Goal: Task Accomplishment & Management: Manage account settings

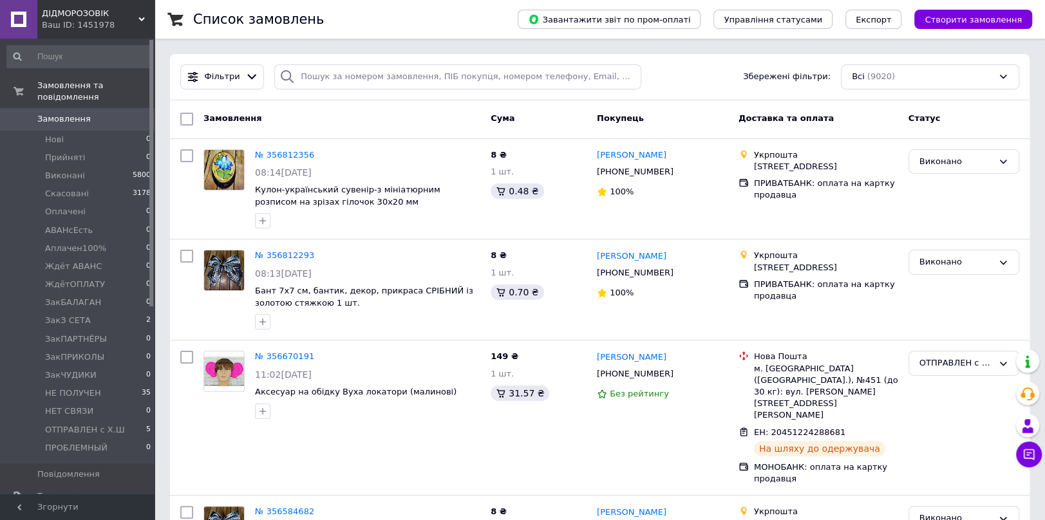
click at [85, 19] on div "Ваш ID: 1451978" at bounding box center [98, 25] width 113 height 12
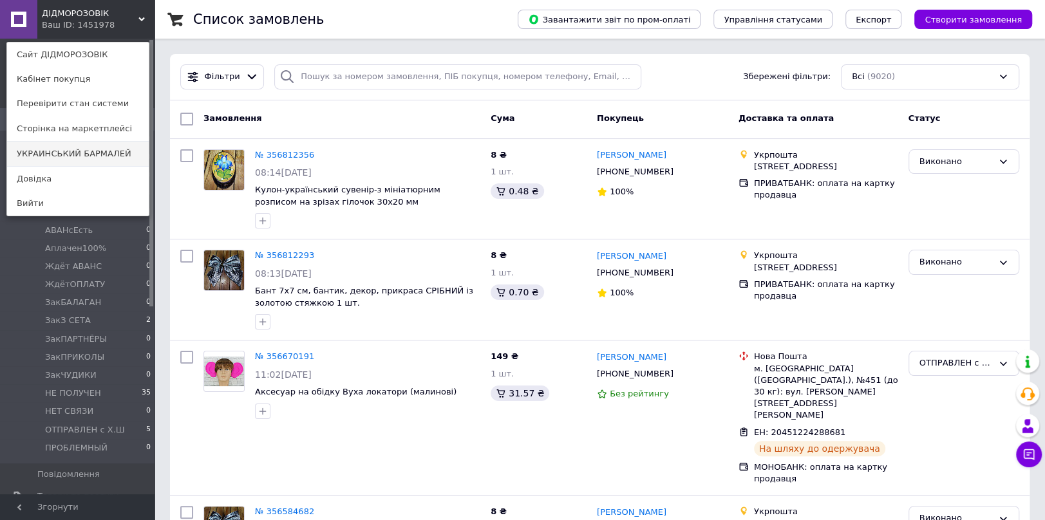
click at [78, 152] on link "УКРАИНСЬКИЙ БАРМАЛЕЙ" at bounding box center [78, 154] width 142 height 24
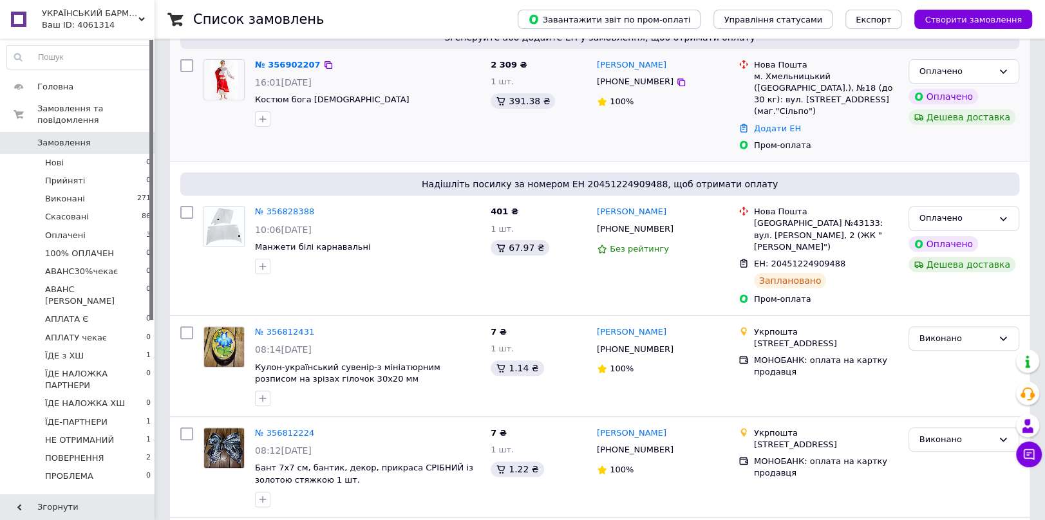
scroll to position [143, 0]
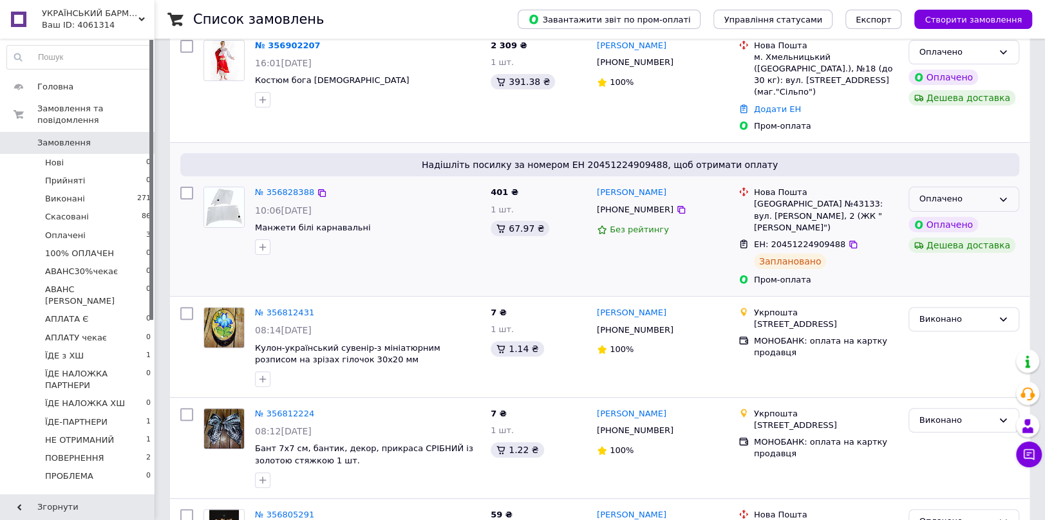
click at [983, 193] on div "Оплачено" at bounding box center [956, 200] width 73 height 14
click at [955, 214] on li "Прийнято" at bounding box center [963, 226] width 109 height 24
click at [963, 193] on div "Прийнято" at bounding box center [956, 200] width 73 height 14
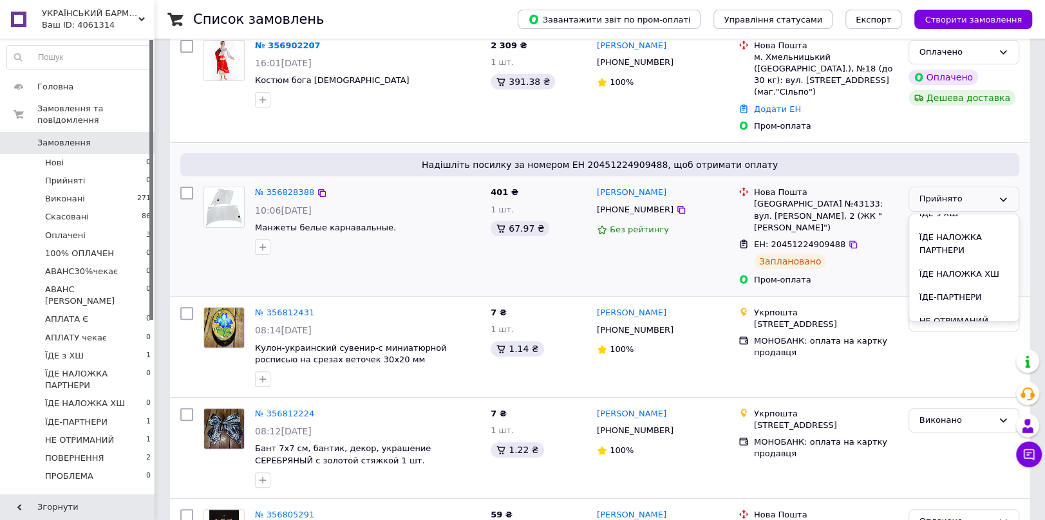
scroll to position [260, 0]
click at [931, 240] on li "ЇДЕ-ПАРТНЕРИ" at bounding box center [963, 252] width 109 height 24
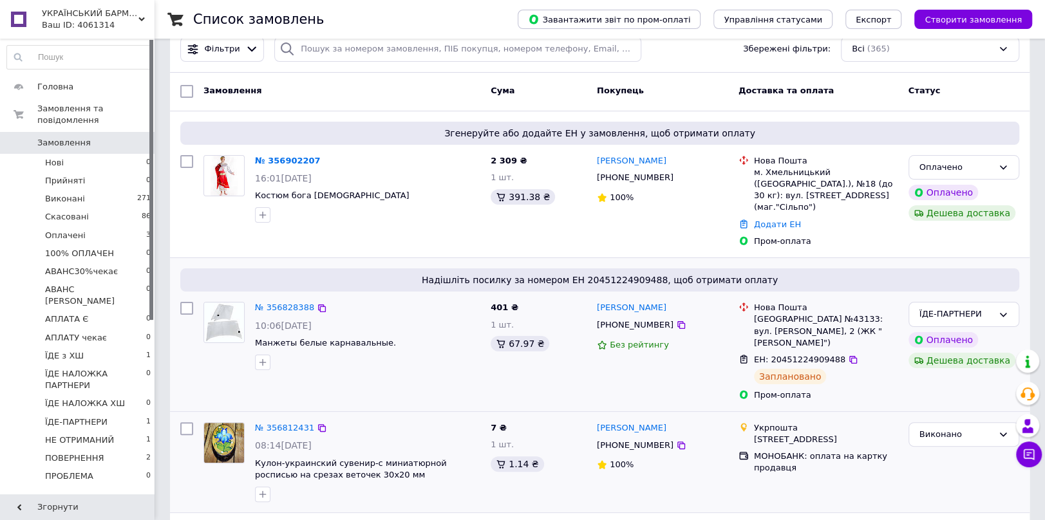
scroll to position [0, 0]
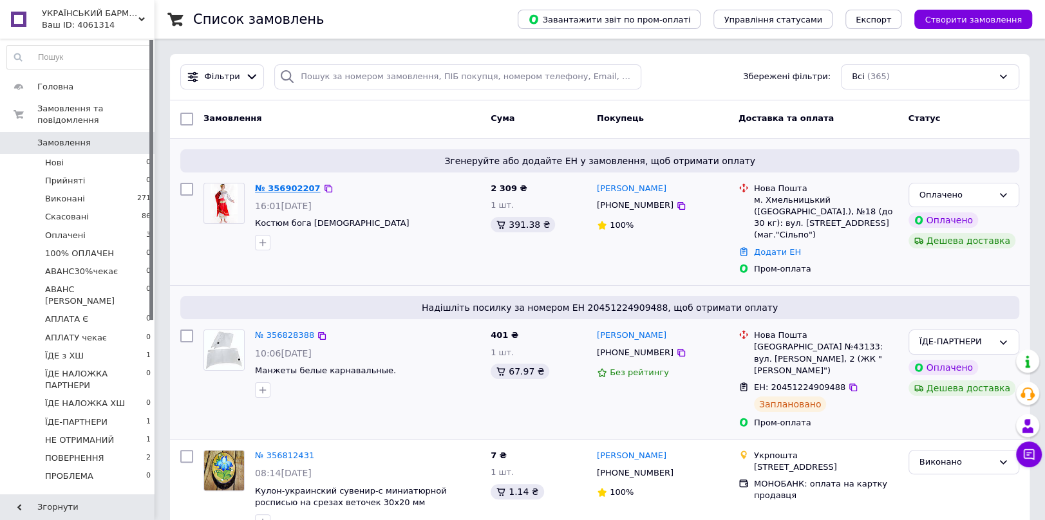
click at [283, 188] on link "№ 356902207" at bounding box center [288, 189] width 66 height 10
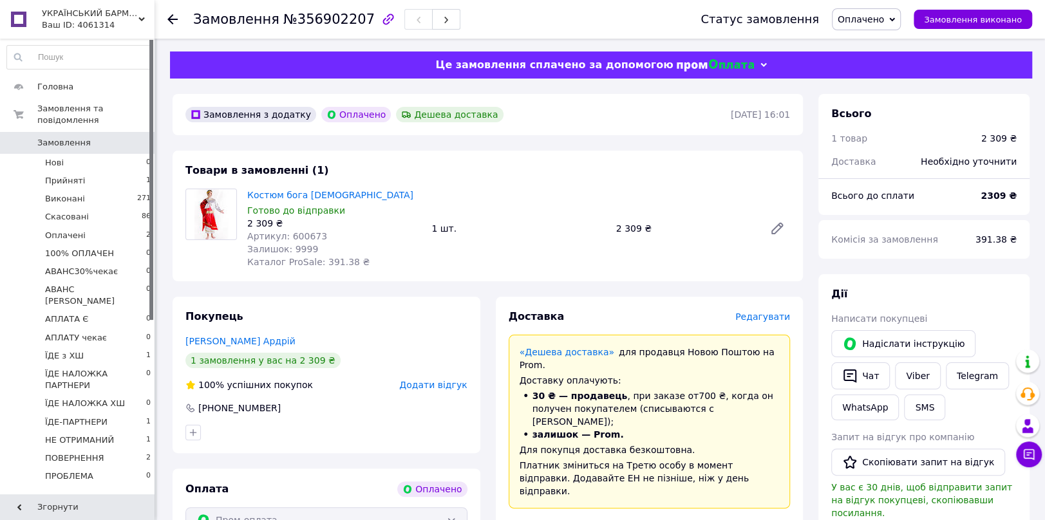
click at [771, 319] on span "Редагувати" at bounding box center [762, 317] width 55 height 10
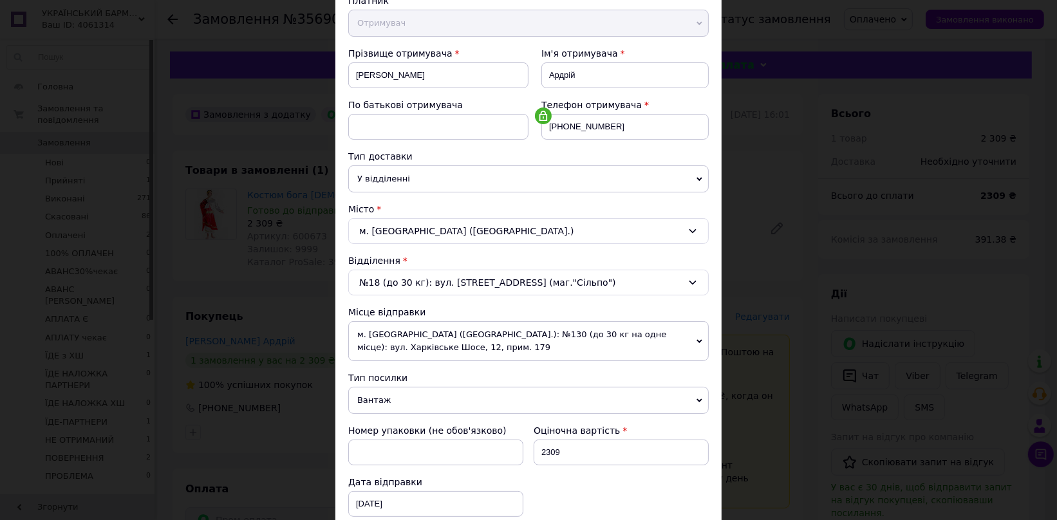
scroll to position [286, 0]
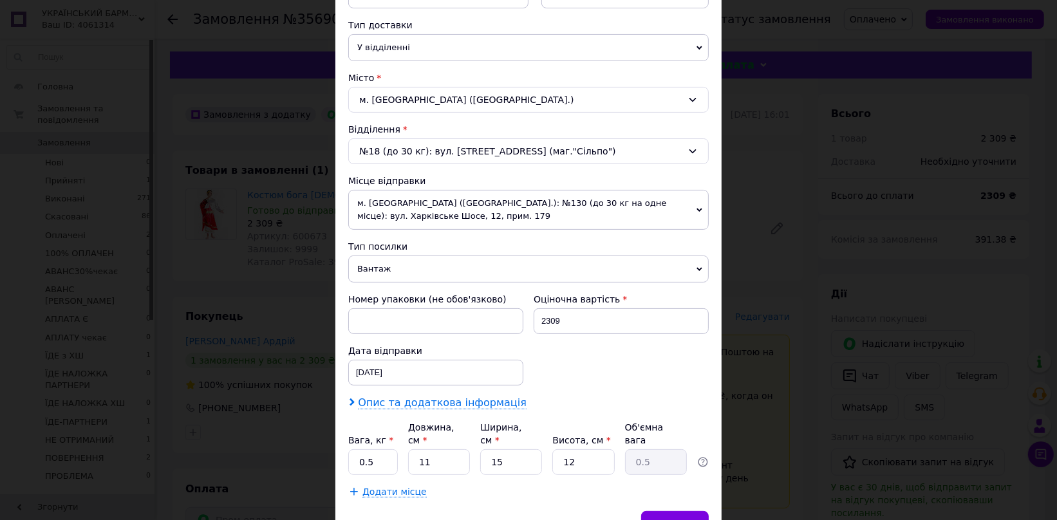
click at [432, 407] on span "Опис та додаткова інформація" at bounding box center [442, 403] width 169 height 13
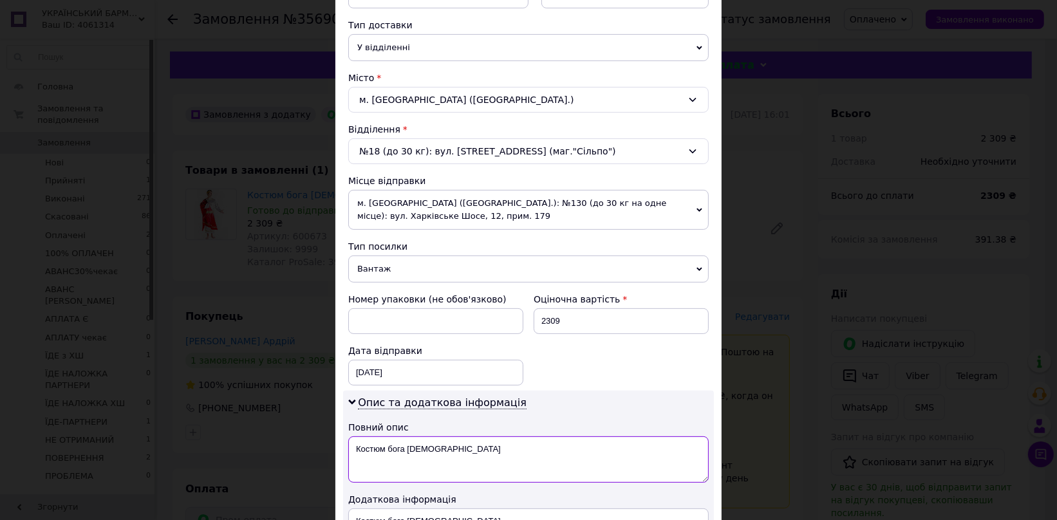
click at [440, 450] on textarea "Костюм бога Зевса" at bounding box center [528, 460] width 361 height 46
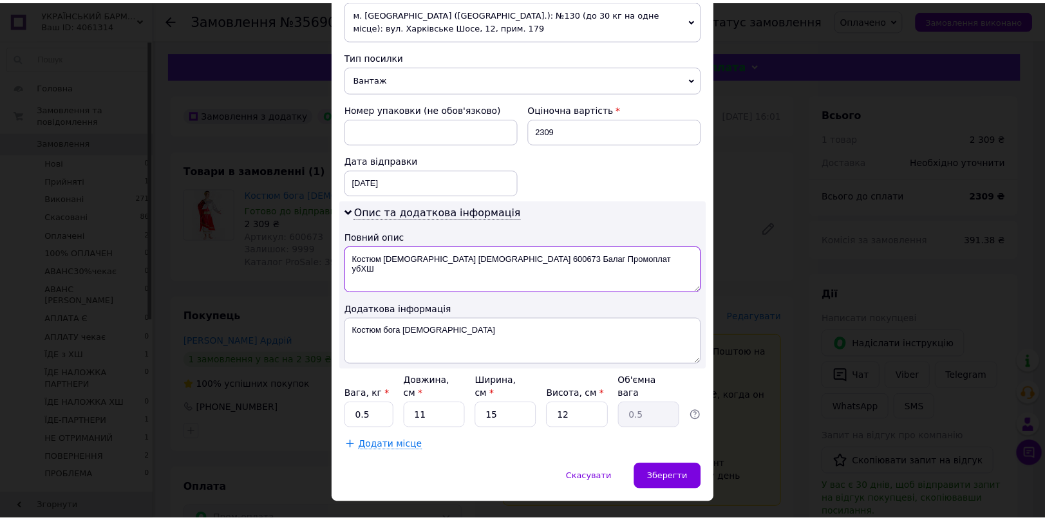
scroll to position [491, 0]
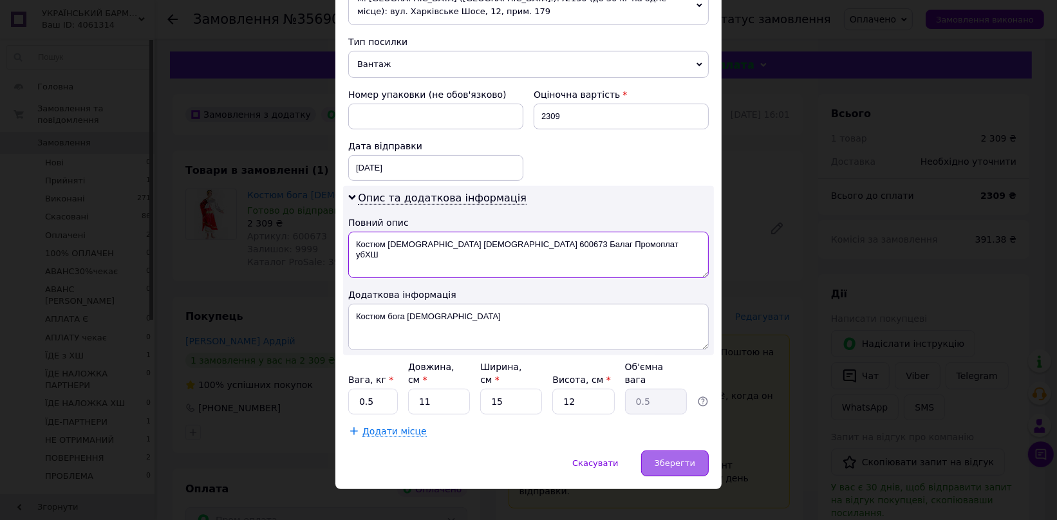
type textarea "Костюм бога Зевса 600673 Балаг Промоплат убХШ"
click at [676, 459] on span "Зберегти" at bounding box center [675, 464] width 41 height 10
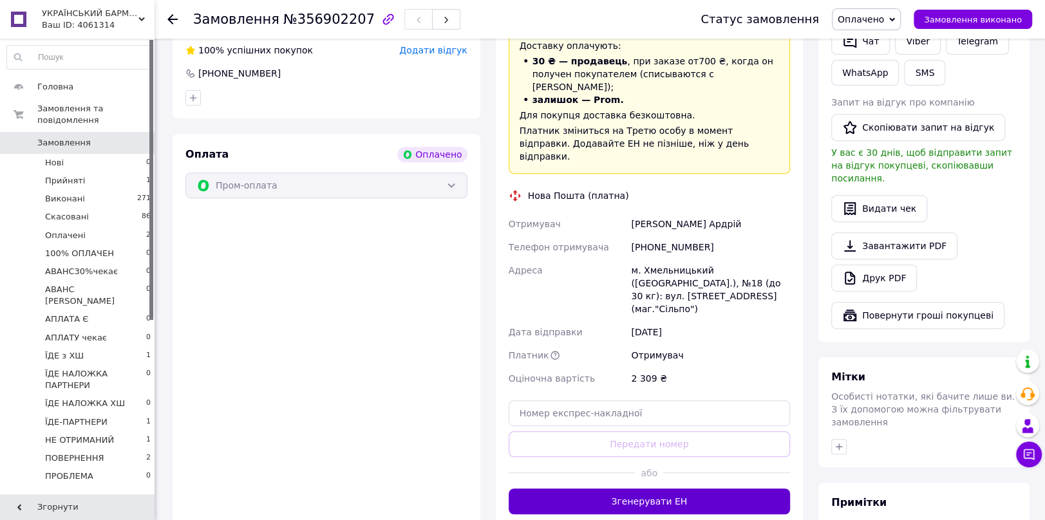
scroll to position [429, 0]
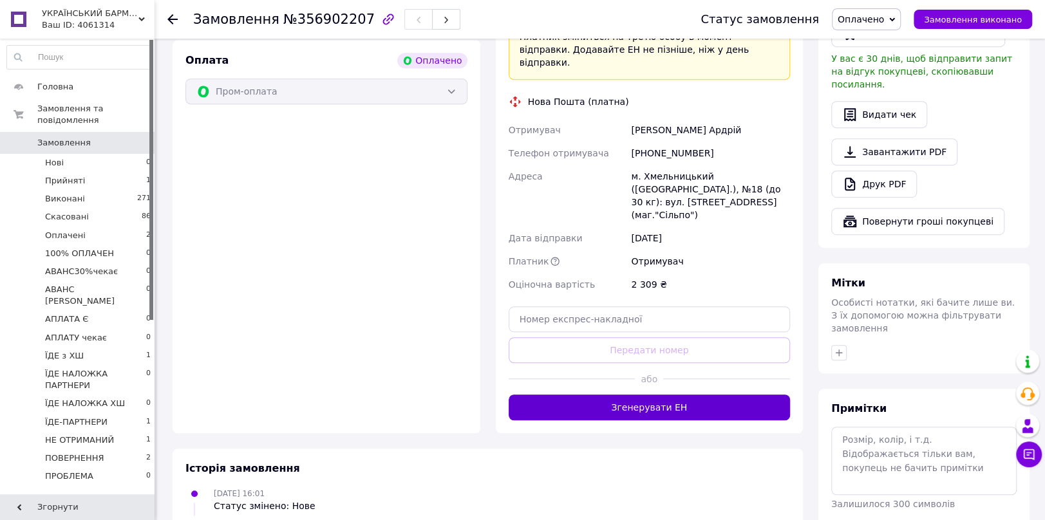
click at [663, 395] on button "Згенерувати ЕН" at bounding box center [650, 408] width 282 height 26
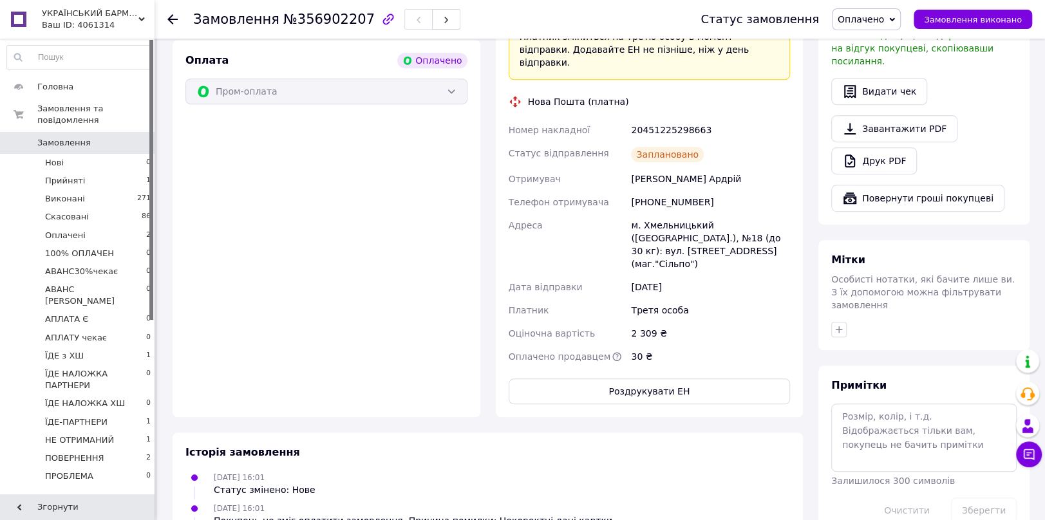
click at [871, 18] on span "Оплачено" at bounding box center [861, 19] width 46 height 10
click at [875, 45] on li "Прийнято" at bounding box center [894, 44] width 123 height 19
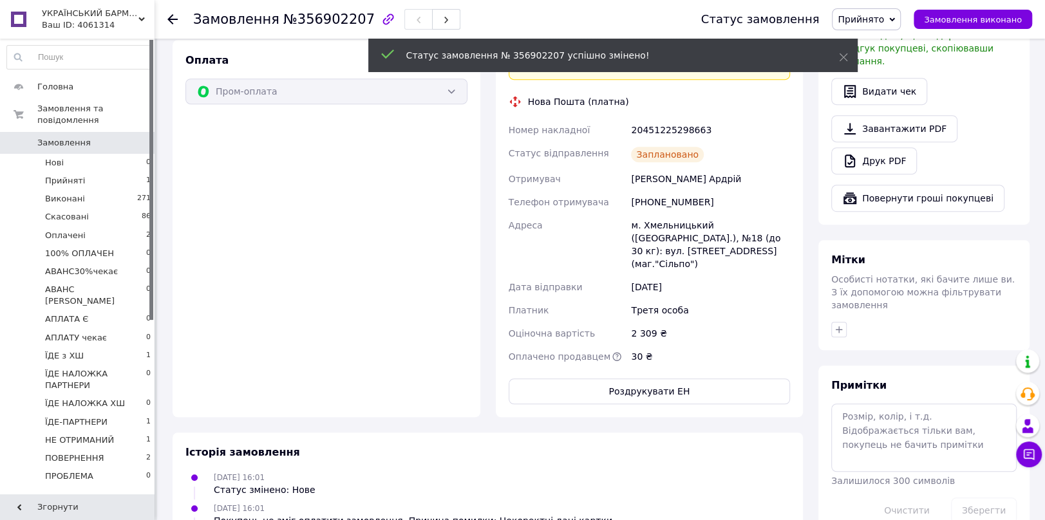
click at [877, 20] on span "Прийнято" at bounding box center [861, 19] width 46 height 10
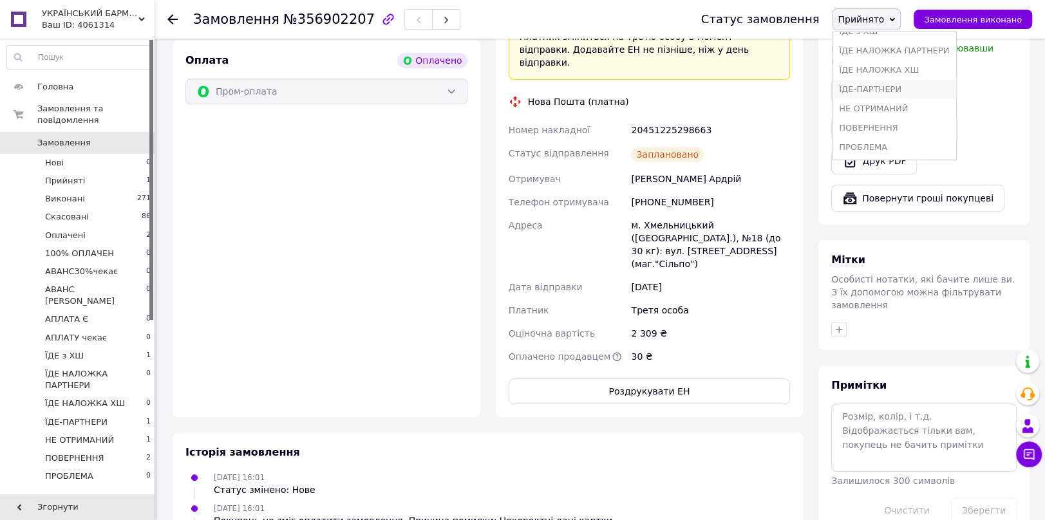
click at [885, 89] on li "ЇДЕ-ПАРТНЕРИ" at bounding box center [894, 89] width 123 height 19
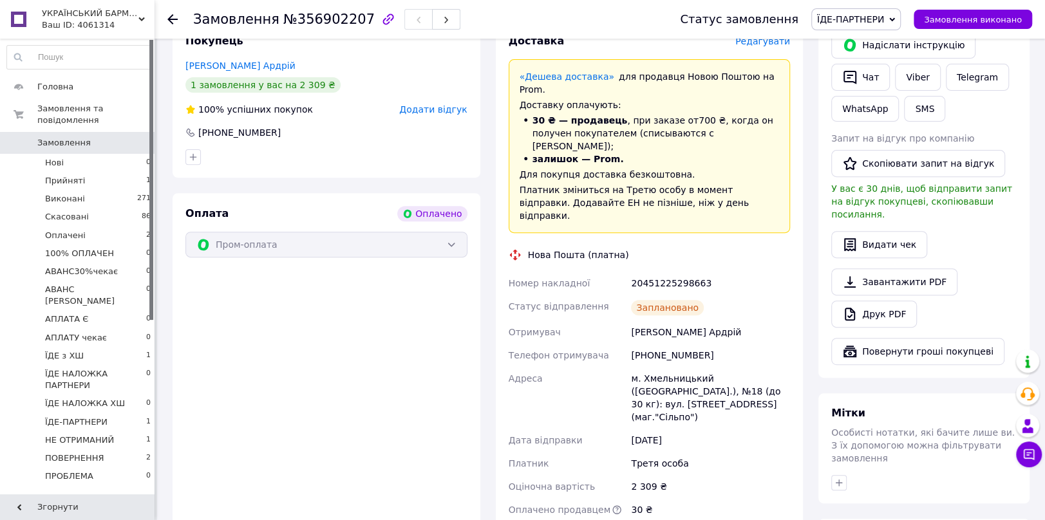
scroll to position [286, 0]
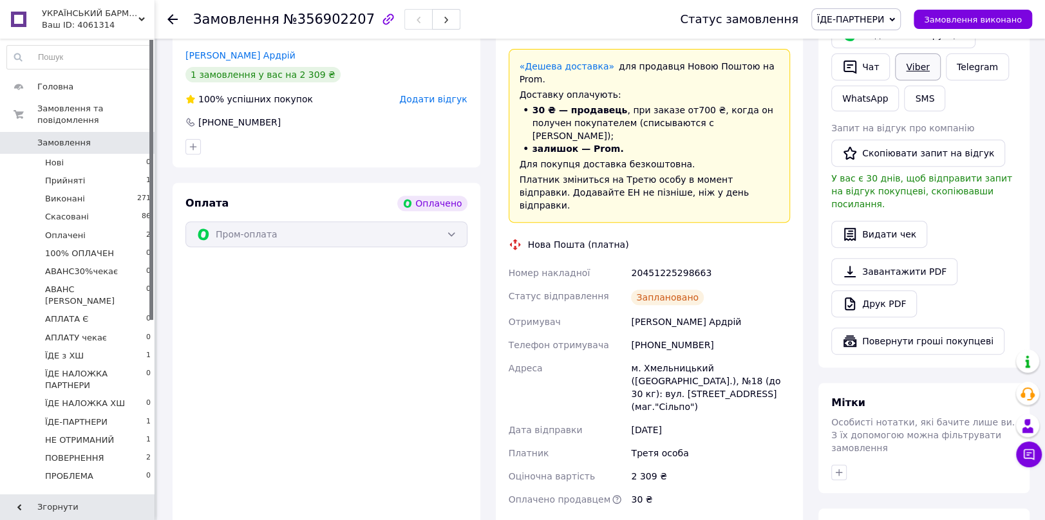
click at [918, 70] on link "Viber" at bounding box center [917, 66] width 45 height 27
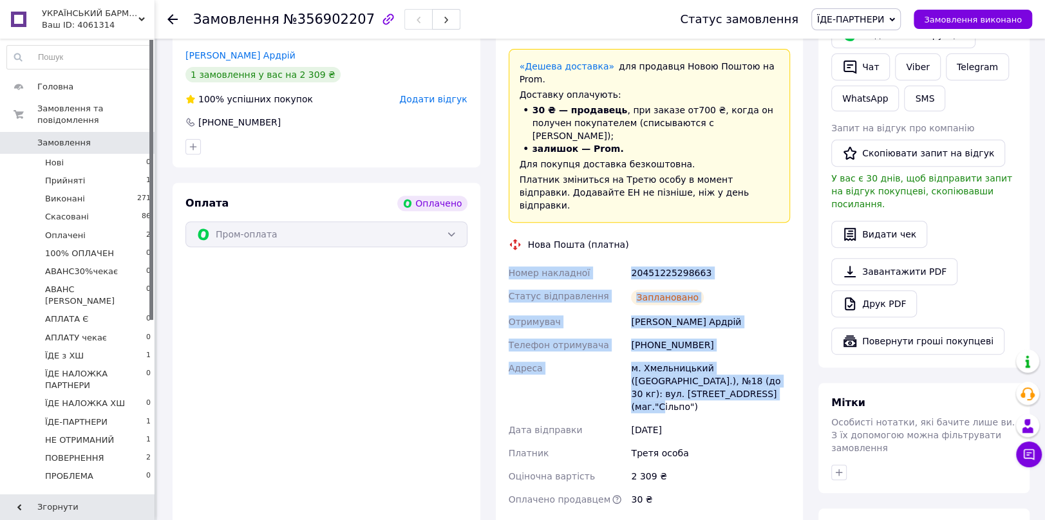
drag, startPoint x: 508, startPoint y: 234, endPoint x: 745, endPoint y: 357, distance: 267.3
click at [758, 357] on div "Номер накладної 20451225298663 Статус відправлення Заплановано Отримувач Притул…" at bounding box center [649, 386] width 287 height 250
copy div "Номер накладної 20451225298663 Статус відправлення Заплановано Отримувач Притул…"
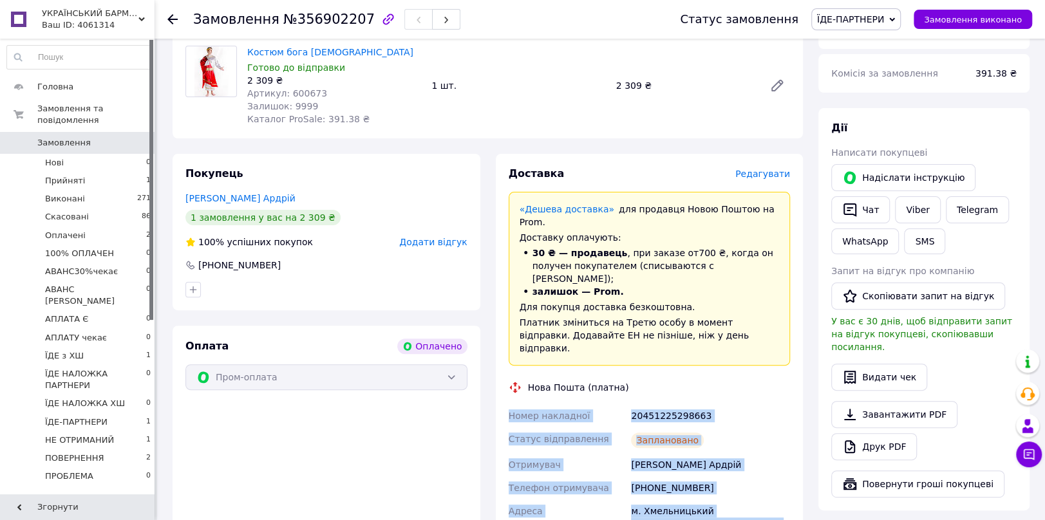
scroll to position [0, 0]
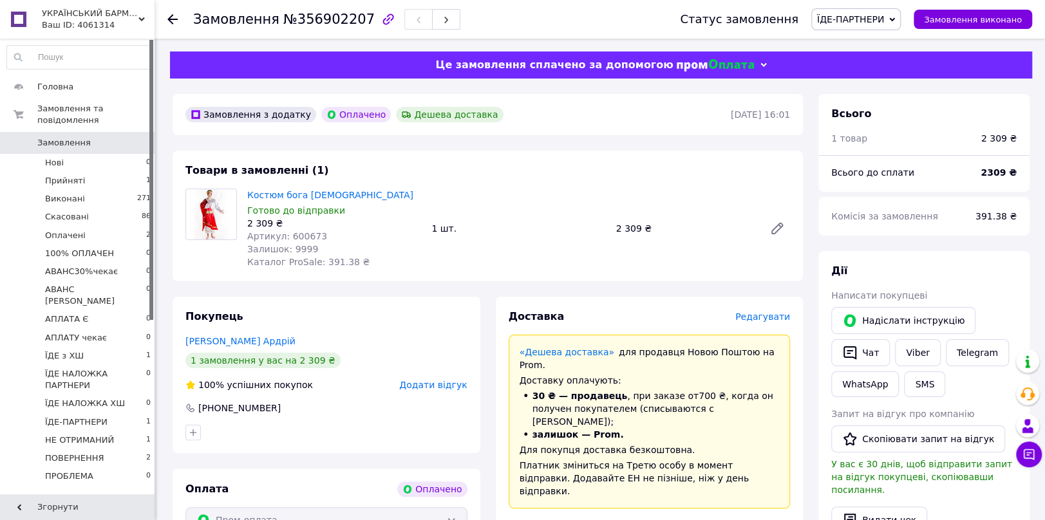
click at [173, 18] on icon at bounding box center [172, 19] width 10 height 10
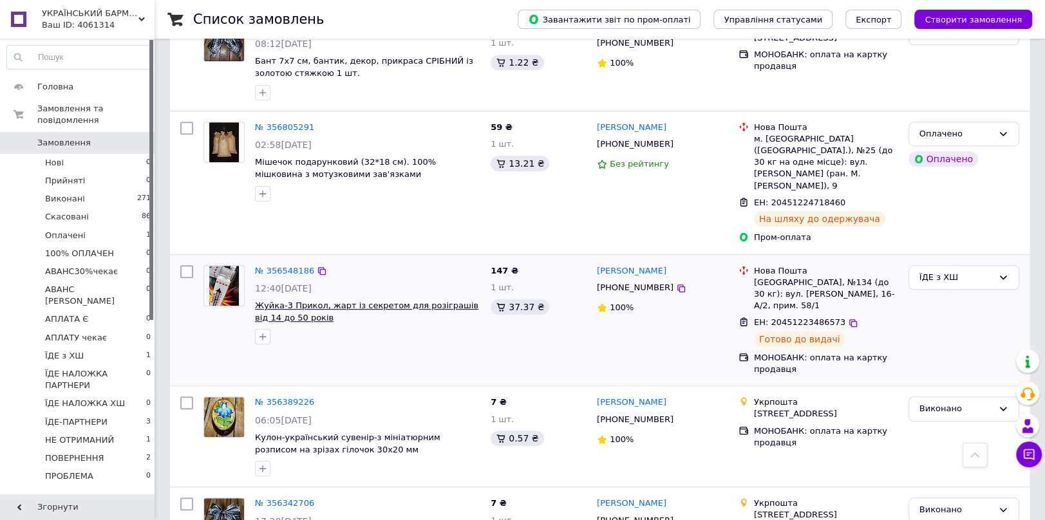
scroll to position [572, 0]
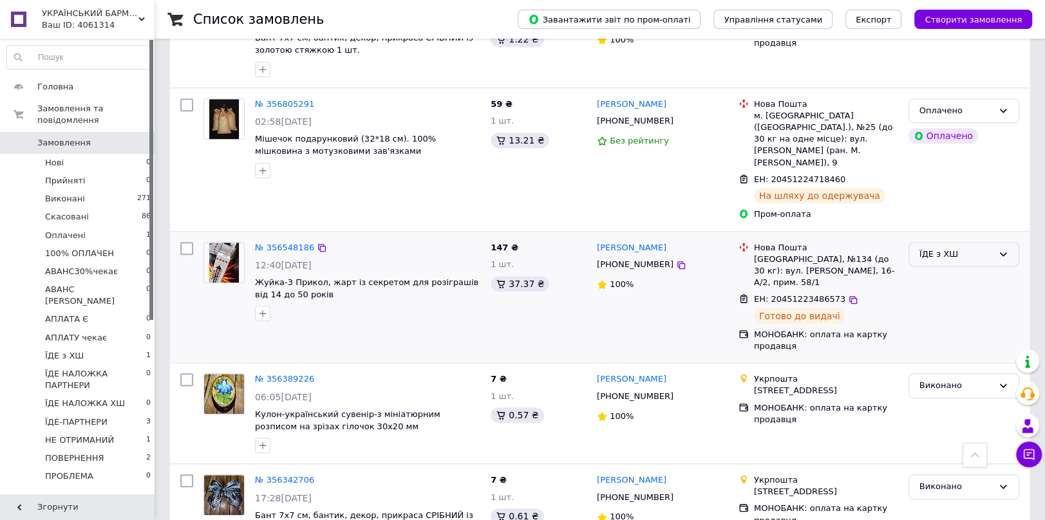
click at [936, 248] on div "ЇДЕ з ХШ" at bounding box center [956, 255] width 73 height 14
click at [929, 293] on li "Виконано" at bounding box center [963, 305] width 109 height 24
